Goal: Task Accomplishment & Management: Manage account settings

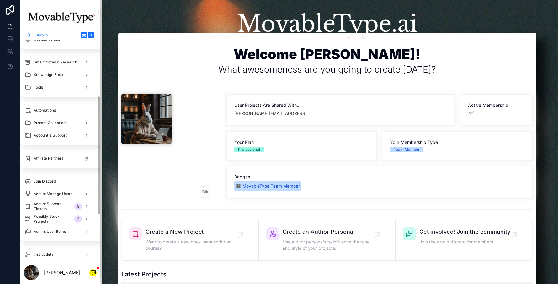
scroll to position [189, 3]
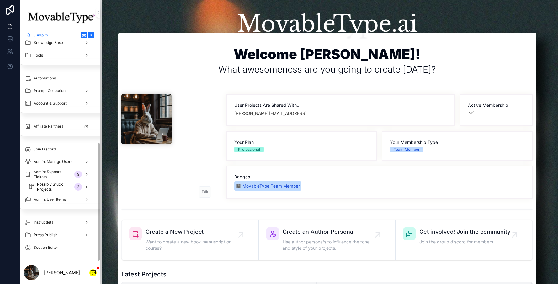
click at [58, 183] on span "Possibly Stuck Projects" at bounding box center [54, 187] width 35 height 10
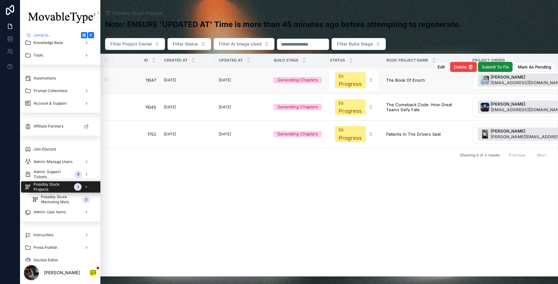
click at [210, 85] on td "[DATE]" at bounding box center [187, 80] width 55 height 27
click at [398, 81] on span "The Book of Enoch" at bounding box center [405, 80] width 39 height 5
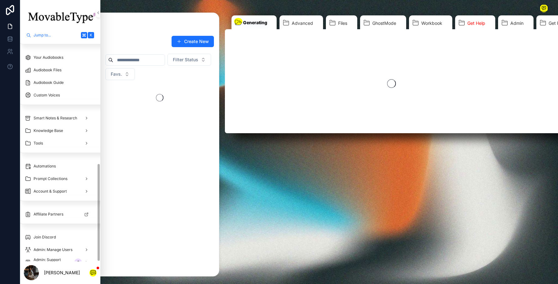
scroll to position [277, 3]
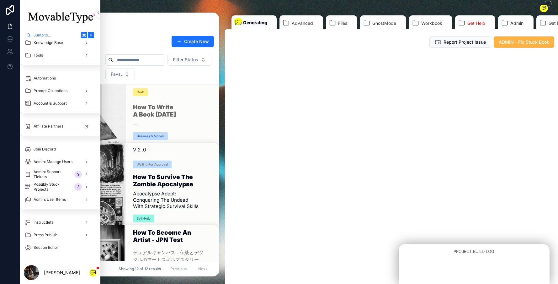
click at [505, 45] on button "ADMIN - Fix Stuck Book" at bounding box center [524, 41] width 61 height 11
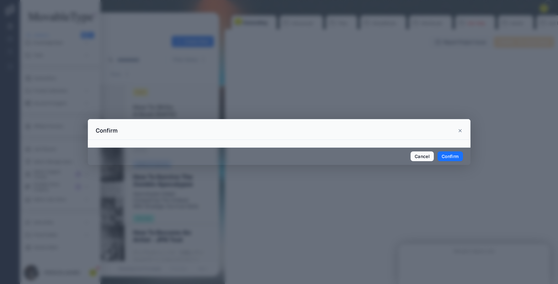
click at [456, 155] on button "Confirm" at bounding box center [450, 156] width 25 height 10
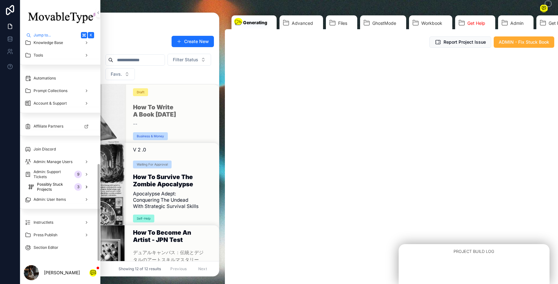
click at [66, 184] on span "Possibly Stuck Projects" at bounding box center [54, 187] width 35 height 10
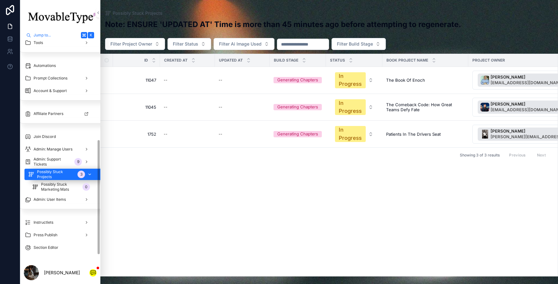
scroll to position [189, 3]
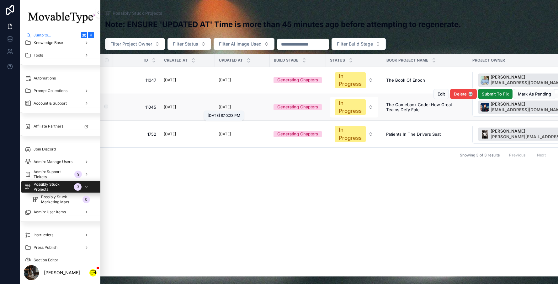
click at [227, 106] on p "[DATE]" at bounding box center [225, 107] width 12 height 7
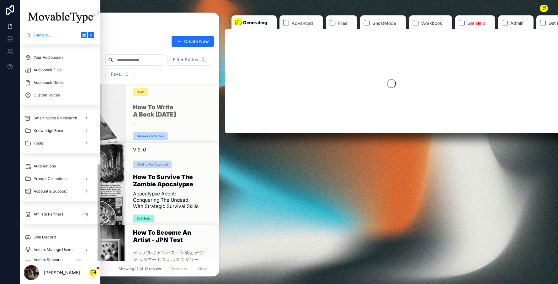
scroll to position [277, 3]
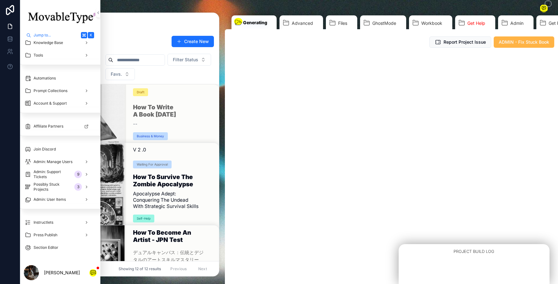
click at [515, 45] on button "ADMIN - Fix Stuck Book" at bounding box center [524, 41] width 61 height 11
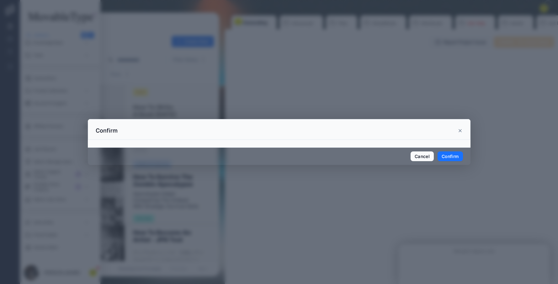
click at [447, 154] on button "Confirm" at bounding box center [450, 156] width 25 height 10
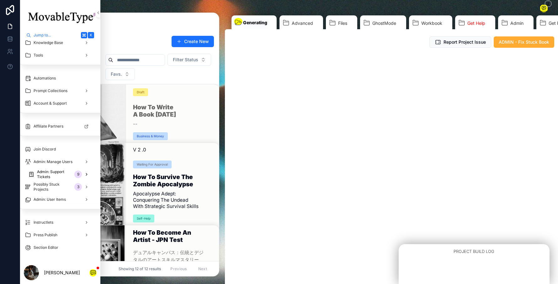
click at [47, 171] on span "Admin: Support Tickets" at bounding box center [54, 174] width 35 height 10
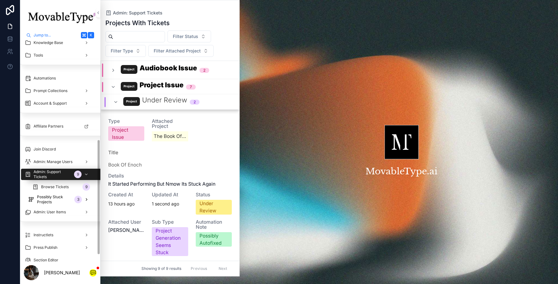
click at [43, 197] on span "Possibly Stuck Projects" at bounding box center [54, 199] width 35 height 10
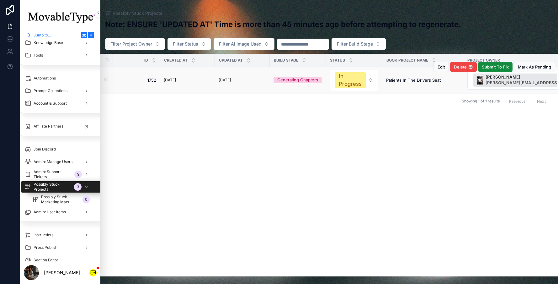
click at [248, 82] on div "[DATE]" at bounding box center [242, 80] width 47 height 7
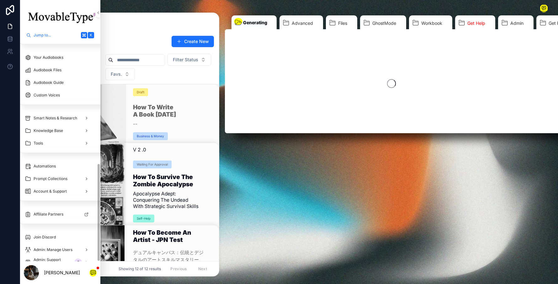
scroll to position [277, 3]
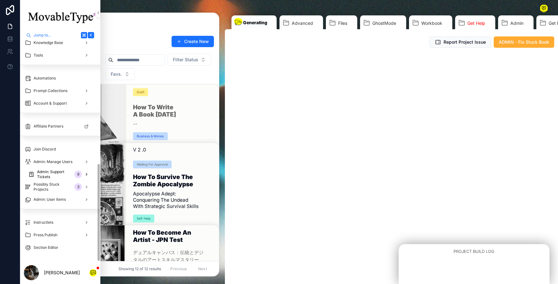
click at [56, 177] on span "Admin: Support Tickets" at bounding box center [54, 174] width 35 height 10
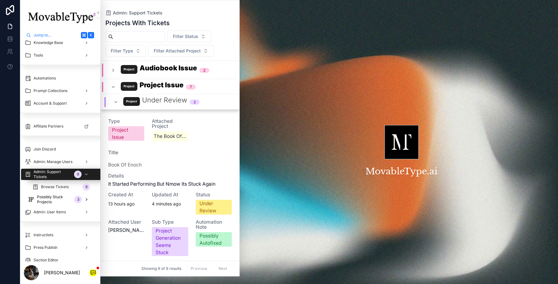
click at [55, 199] on span "Possibly Stuck Projects" at bounding box center [54, 199] width 35 height 10
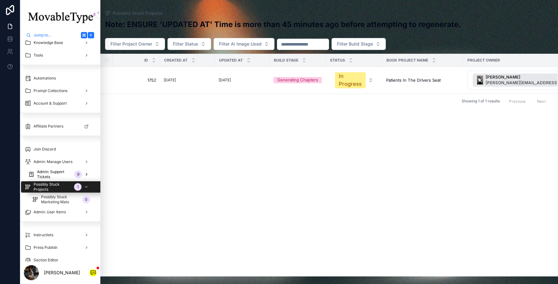
click at [58, 177] on span "Admin: Support Tickets" at bounding box center [54, 174] width 35 height 10
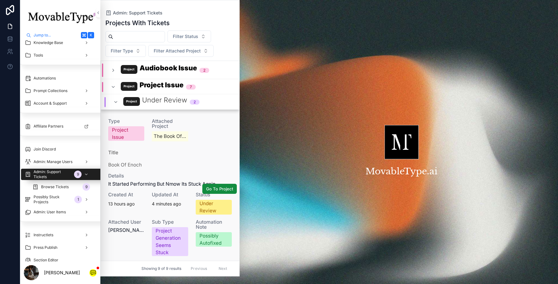
click at [147, 179] on div "Details It started performing but nmow its stuck again" at bounding box center [170, 180] width 124 height 14
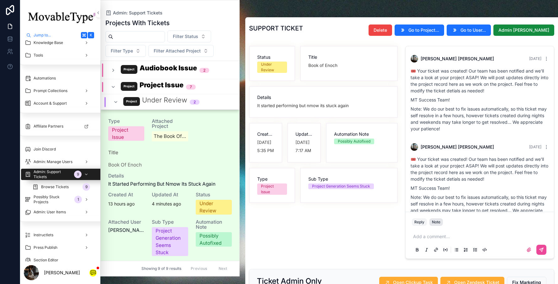
scroll to position [72, 0]
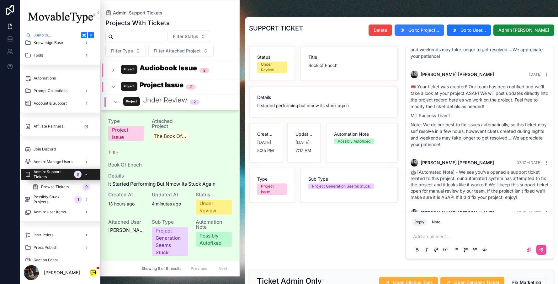
click at [437, 33] on button "Go to Project..." at bounding box center [420, 29] width 50 height 11
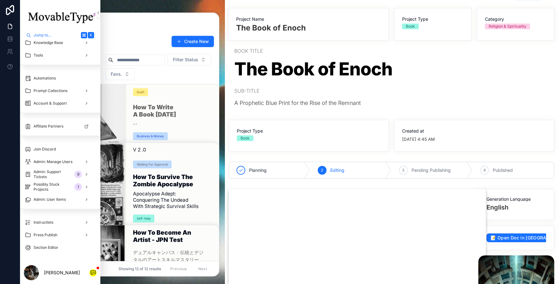
scroll to position [136, 0]
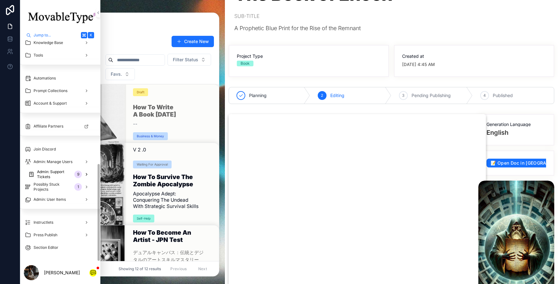
click at [56, 176] on span "Admin: Support Tickets" at bounding box center [54, 174] width 35 height 10
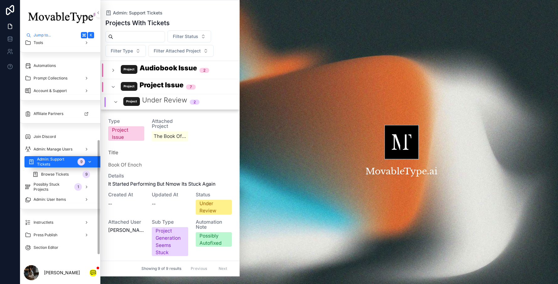
scroll to position [189, 3]
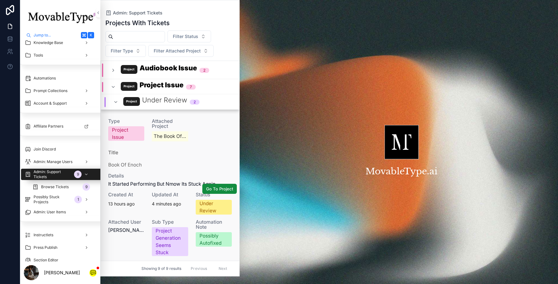
click at [199, 146] on div "Title Book of Enoch" at bounding box center [170, 157] width 124 height 22
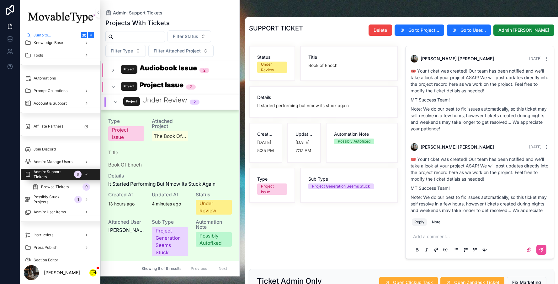
scroll to position [95, 0]
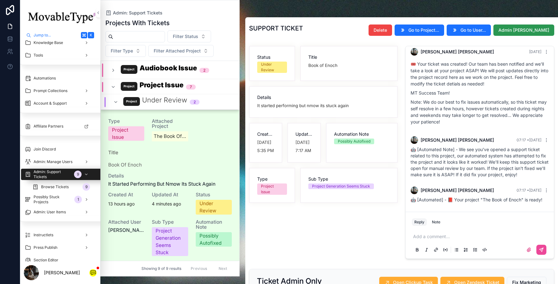
click at [518, 28] on span "Admin [PERSON_NAME]" at bounding box center [524, 30] width 51 height 6
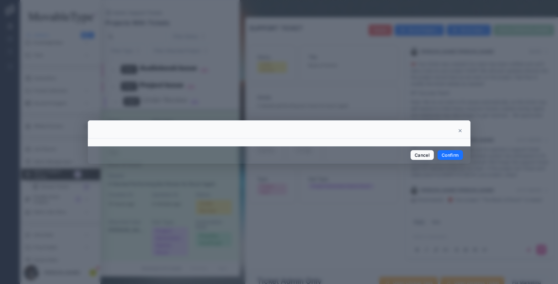
click at [453, 159] on button "Confirm" at bounding box center [450, 155] width 25 height 10
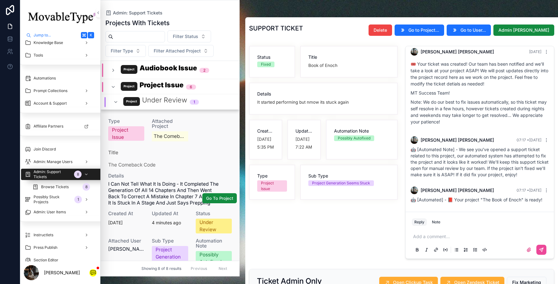
click at [178, 158] on div "Title The Comeback Code" at bounding box center [170, 157] width 124 height 22
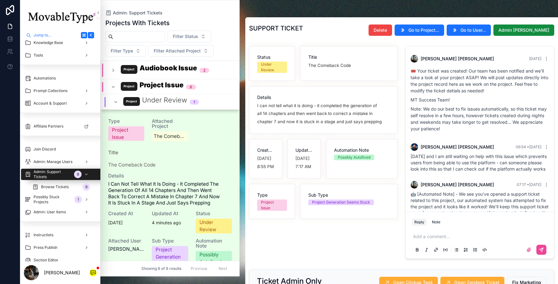
scroll to position [57, 0]
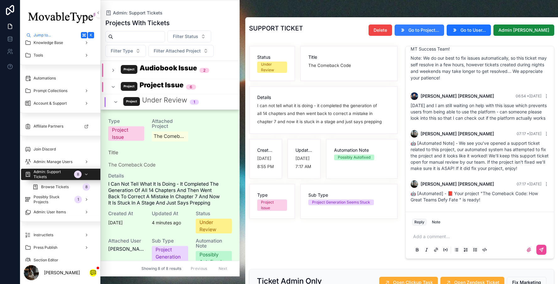
click at [439, 30] on span "Go to Project..." at bounding box center [424, 30] width 31 height 6
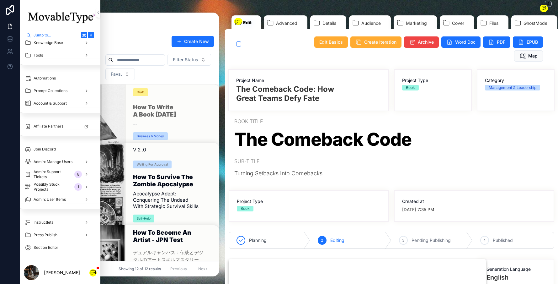
scroll to position [136, 0]
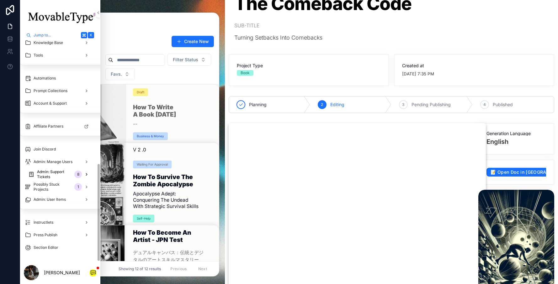
click at [60, 175] on span "Admin: Support Tickets" at bounding box center [54, 174] width 35 height 10
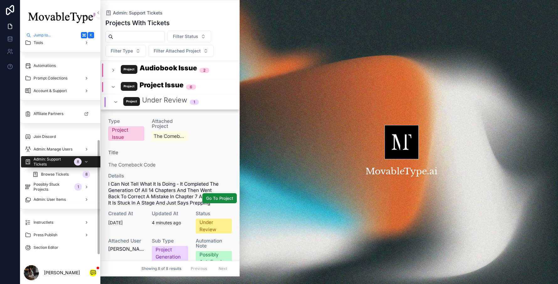
scroll to position [189, 3]
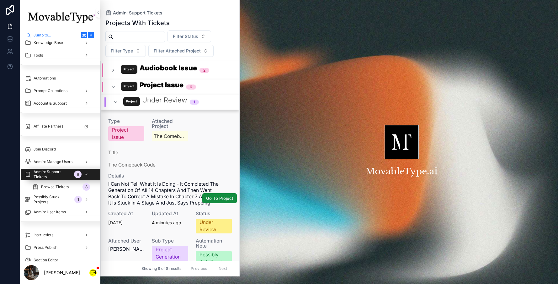
click at [211, 164] on span "The Comeback Code" at bounding box center [170, 164] width 124 height 7
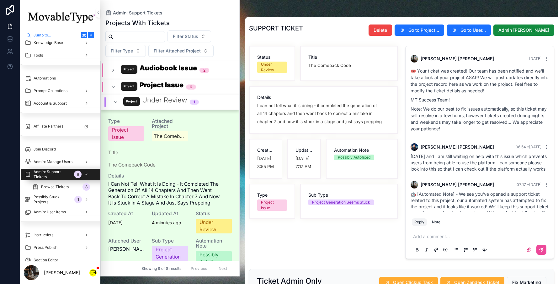
scroll to position [57, 0]
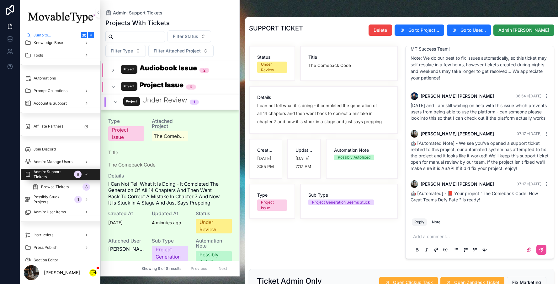
click at [538, 31] on span "Admin [PERSON_NAME]" at bounding box center [524, 30] width 51 height 6
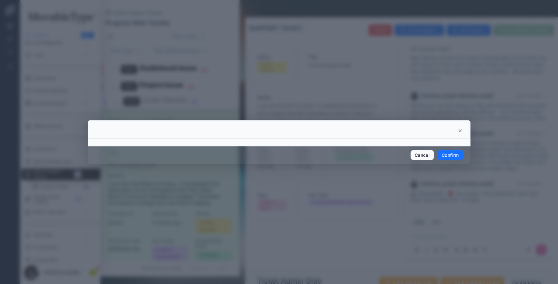
click at [447, 157] on button "Confirm" at bounding box center [450, 155] width 25 height 10
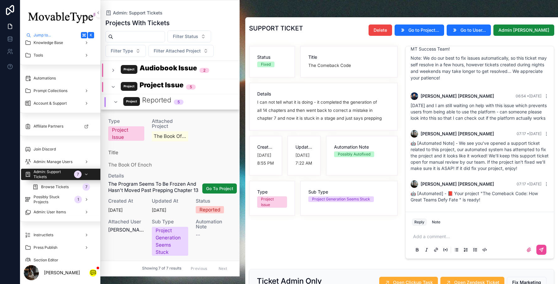
click at [193, 167] on span "The Book of Enoch" at bounding box center [170, 164] width 124 height 7
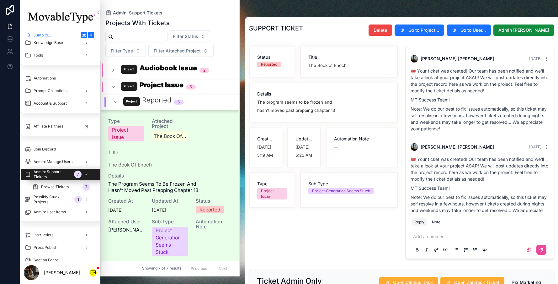
scroll to position [154, 0]
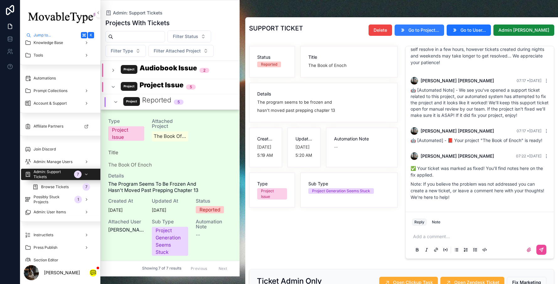
click at [436, 34] on button "Go to Project..." at bounding box center [420, 29] width 50 height 11
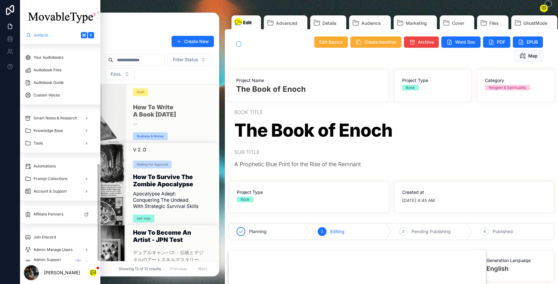
scroll to position [277, 3]
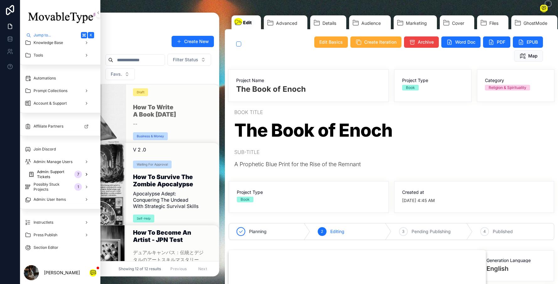
click at [61, 176] on span "Admin: Support Tickets" at bounding box center [54, 174] width 35 height 10
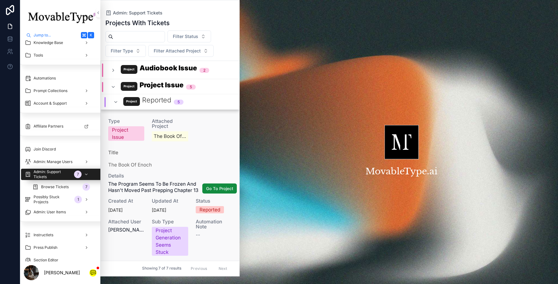
click at [200, 151] on span "Title" at bounding box center [170, 152] width 124 height 7
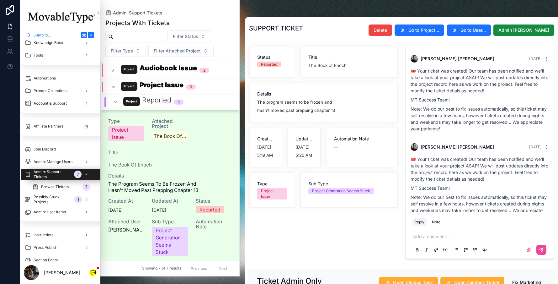
scroll to position [214, 0]
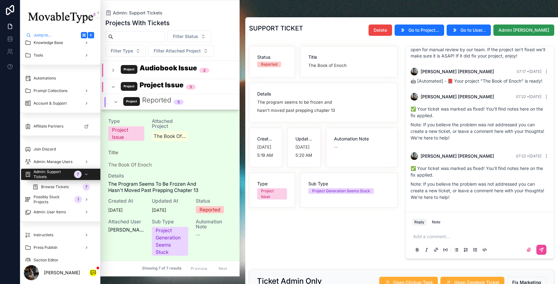
click at [540, 28] on span "Admin [PERSON_NAME]" at bounding box center [524, 30] width 51 height 6
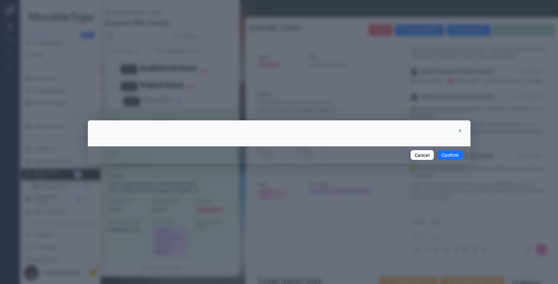
click at [453, 156] on button "Confirm" at bounding box center [450, 155] width 25 height 10
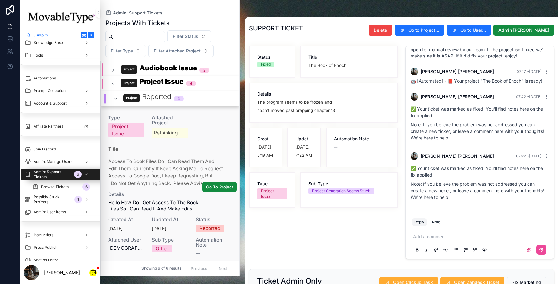
scroll to position [5, 0]
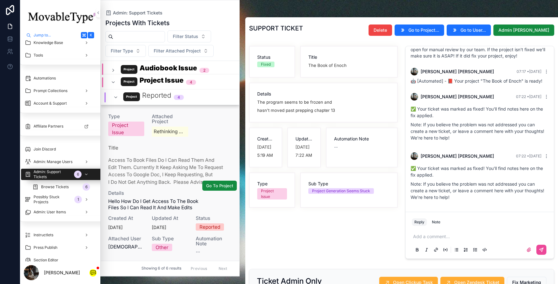
click at [191, 163] on span "Access to book files do I can read them and edit them. Currently it keep asking…" at bounding box center [170, 170] width 124 height 29
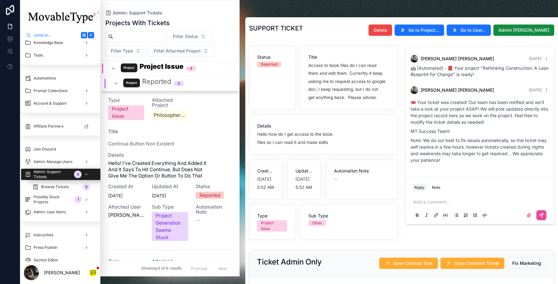
scroll to position [343, 0]
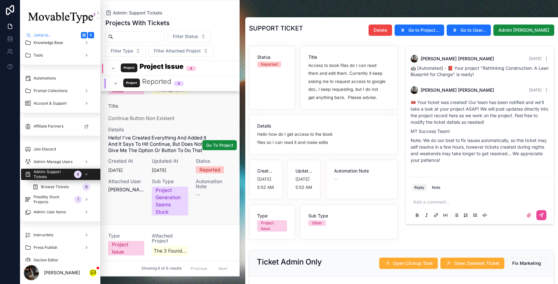
click at [174, 163] on span "Updated at" at bounding box center [170, 160] width 36 height 5
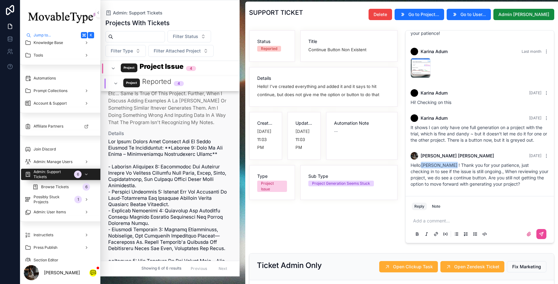
scroll to position [553, 0]
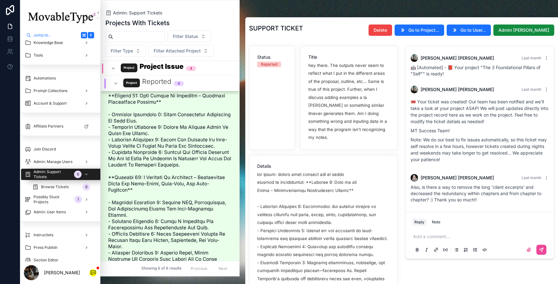
scroll to position [1766, 0]
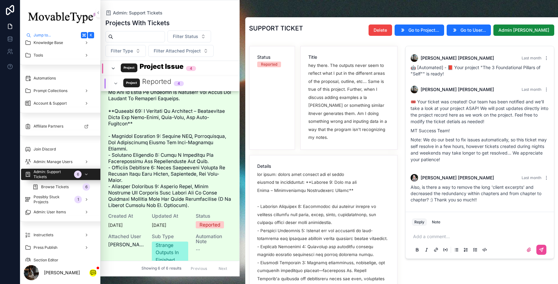
click at [112, 68] on icon "scrollable content" at bounding box center [113, 68] width 5 height 5
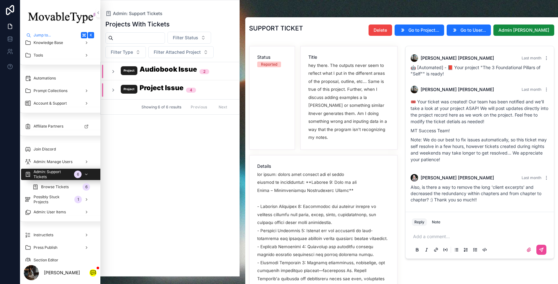
scroll to position [0, 0]
click at [68, 202] on span "Possibly Stuck Projects" at bounding box center [54, 199] width 35 height 10
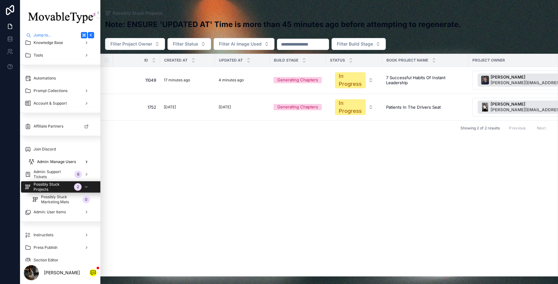
click at [71, 161] on span "Admin: Manage Users" at bounding box center [56, 161] width 39 height 5
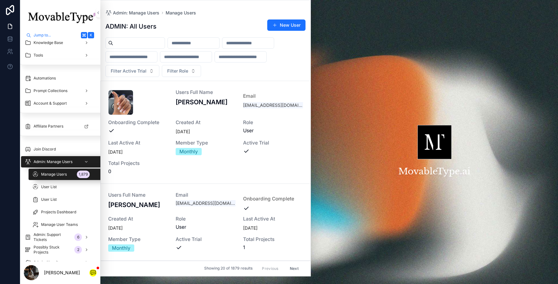
click at [140, 45] on input "scrollable content" at bounding box center [138, 43] width 51 height 9
paste input "**********"
type input "**********"
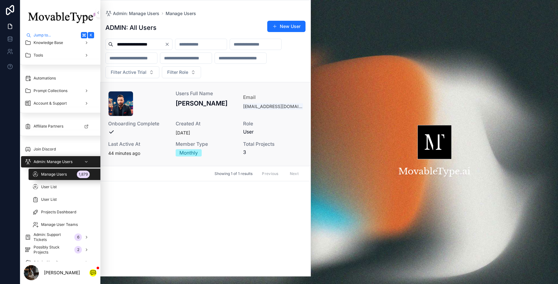
click at [152, 145] on span "Last active at" at bounding box center [138, 144] width 60 height 5
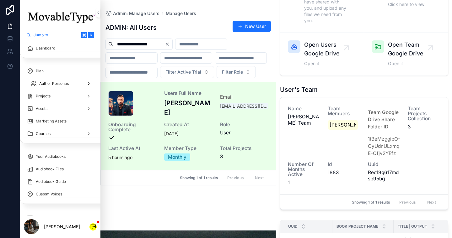
scroll to position [973, 0]
